Goal: Information Seeking & Learning: Learn about a topic

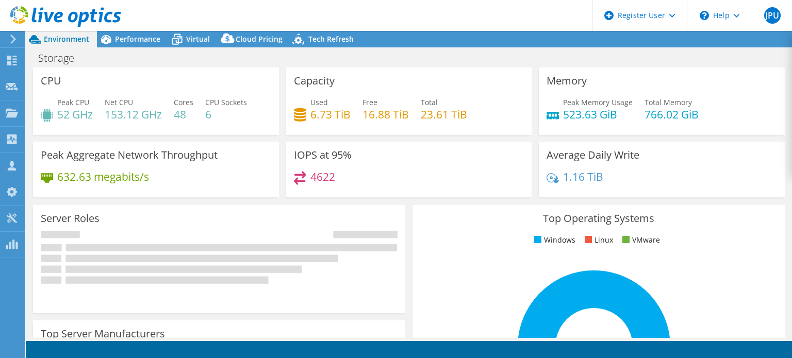
select select "USD"
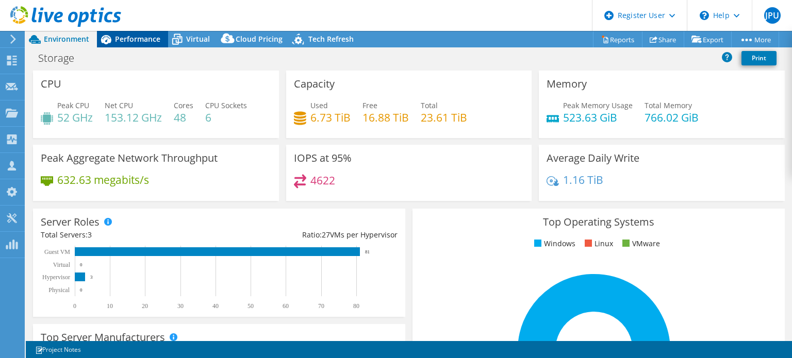
click at [124, 35] on span "Performance" at bounding box center [137, 39] width 45 height 10
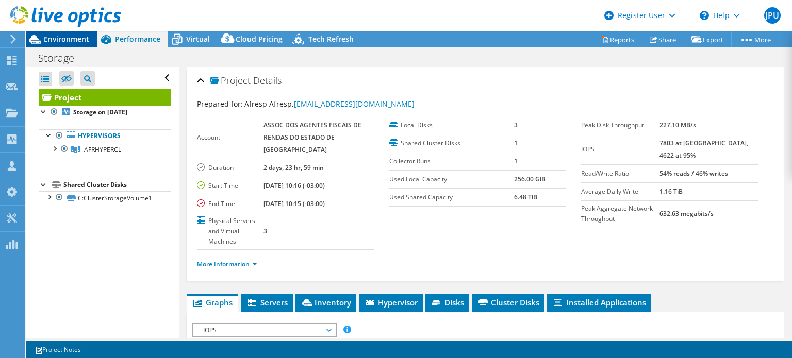
click at [65, 39] on span "Environment" at bounding box center [66, 39] width 45 height 10
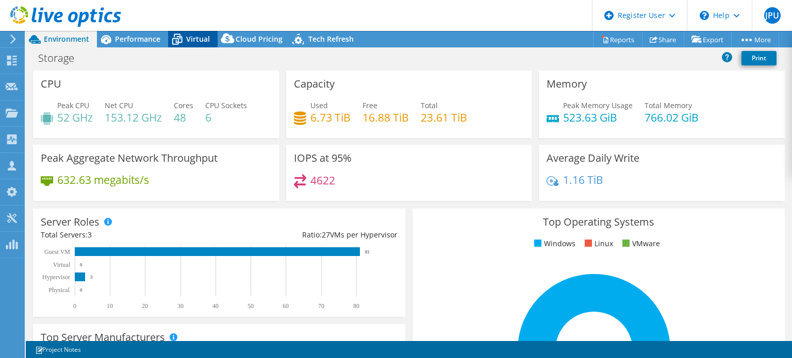
click at [193, 35] on span "Virtual" at bounding box center [198, 39] width 24 height 10
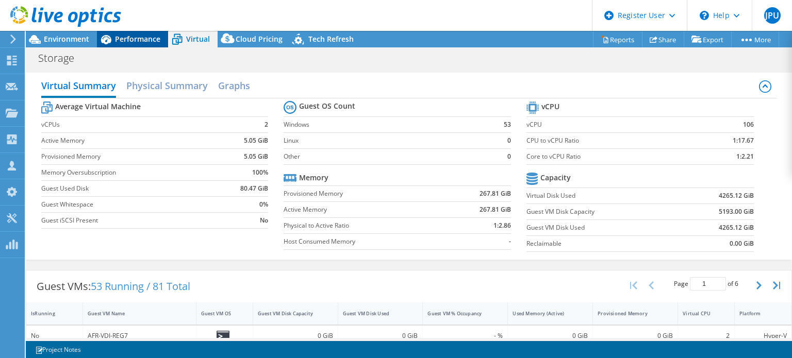
click at [137, 38] on span "Performance" at bounding box center [137, 39] width 45 height 10
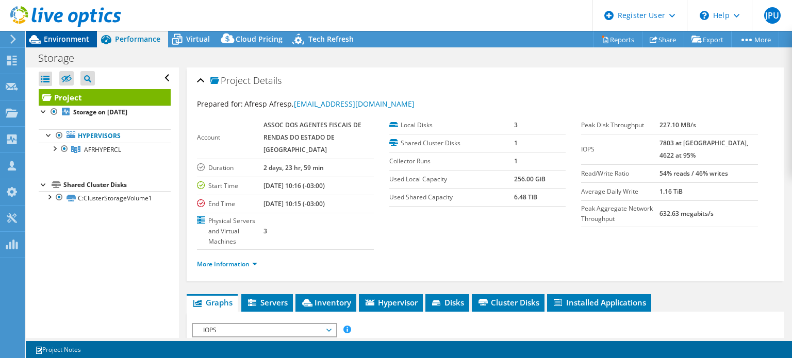
click at [77, 44] on div "Environment" at bounding box center [61, 39] width 71 height 16
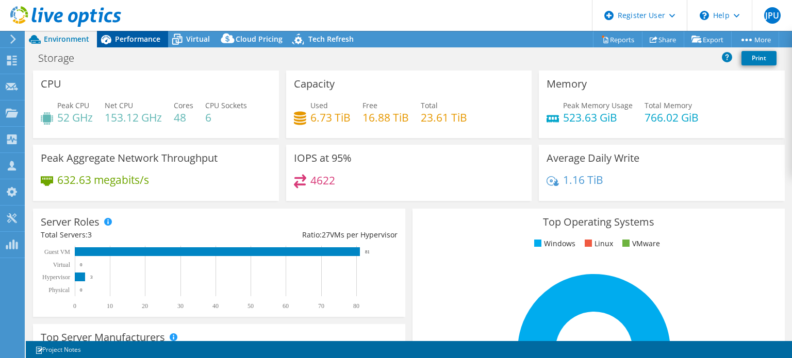
click at [143, 42] on span "Performance" at bounding box center [137, 39] width 45 height 10
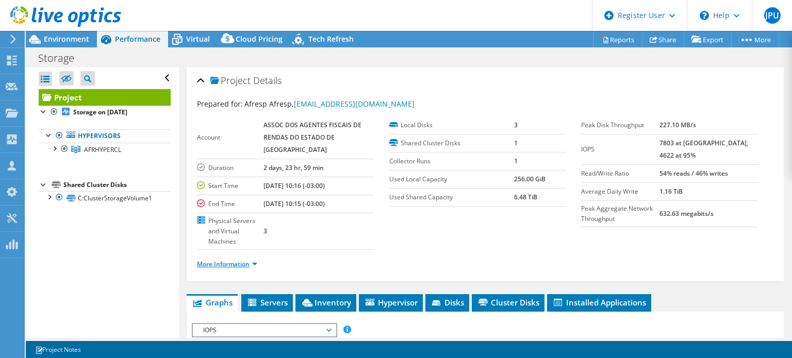
click at [217, 260] on link "More Information" at bounding box center [227, 264] width 60 height 9
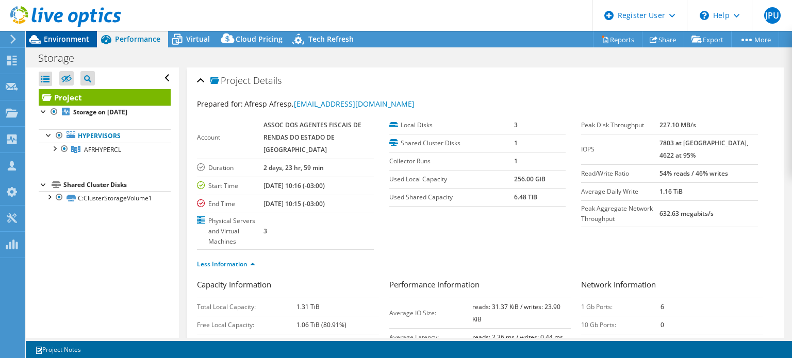
click at [82, 38] on span "Environment" at bounding box center [66, 39] width 45 height 10
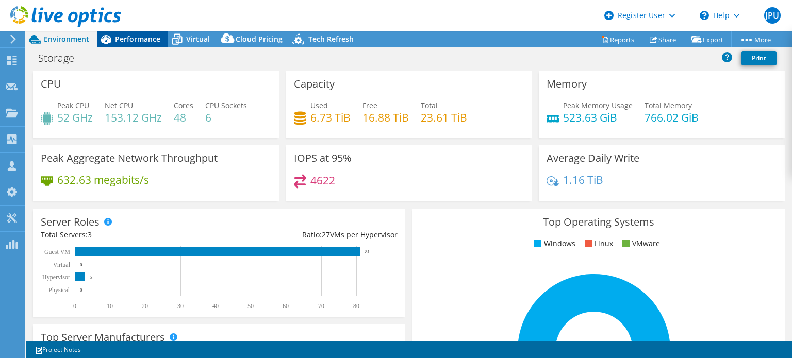
click at [128, 39] on span "Performance" at bounding box center [137, 39] width 45 height 10
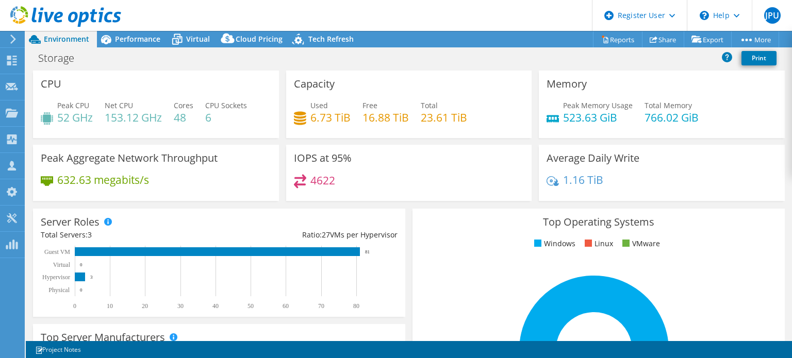
select select "USD"
click at [152, 37] on span "Performance" at bounding box center [137, 39] width 45 height 10
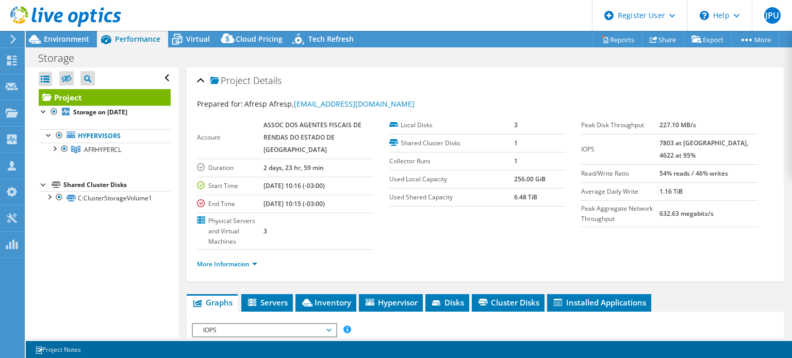
click at [152, 37] on span "Performance" at bounding box center [137, 39] width 45 height 10
click at [195, 41] on span "Virtual" at bounding box center [198, 39] width 24 height 10
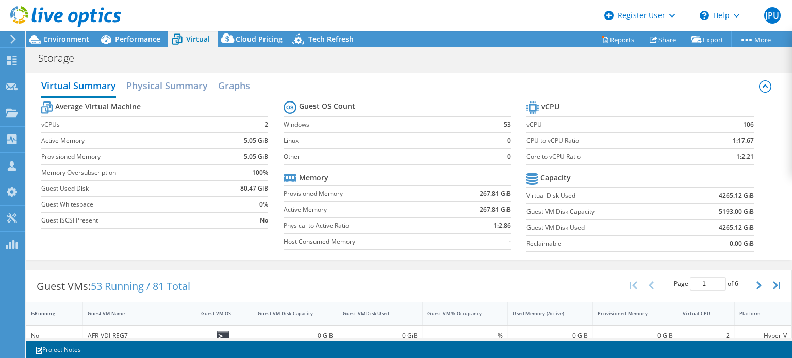
click at [723, 196] on b "4265.12 GiB" at bounding box center [736, 196] width 35 height 10
click at [130, 37] on span "Performance" at bounding box center [137, 39] width 45 height 10
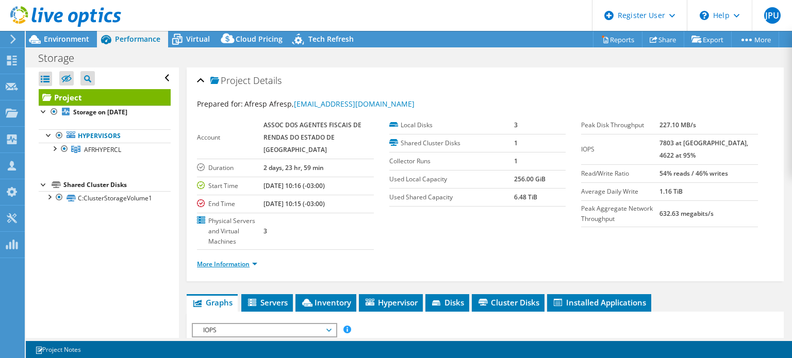
click at [236, 260] on link "More Information" at bounding box center [227, 264] width 60 height 9
